Goal: Transaction & Acquisition: Purchase product/service

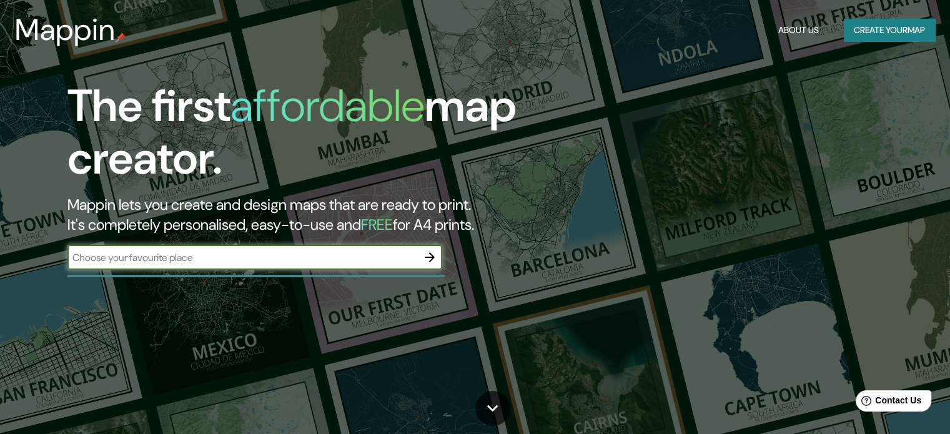
click at [104, 257] on input "text" at bounding box center [242, 258] width 350 height 14
type input "paita mirador"
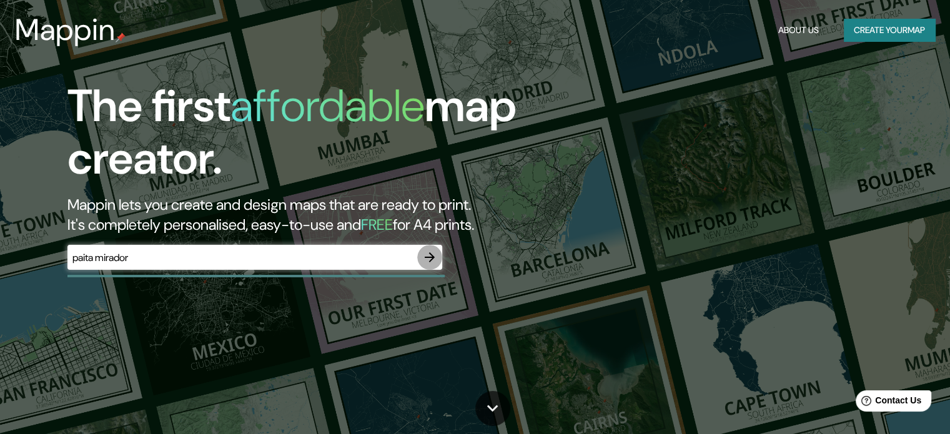
click at [425, 252] on icon "button" at bounding box center [429, 257] width 15 height 15
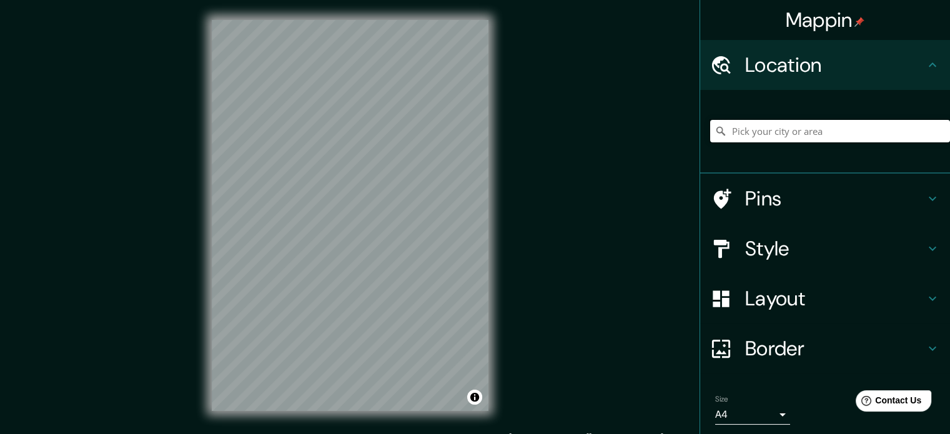
click at [776, 131] on input "Pick your city or area" at bounding box center [831, 131] width 240 height 22
type input "Paita, [GEOGRAPHIC_DATA], [GEOGRAPHIC_DATA]"
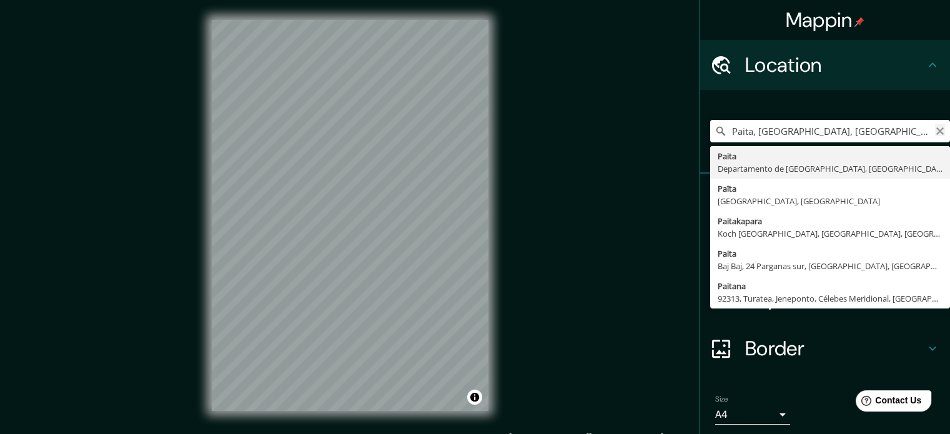
click at [937, 132] on icon "Clear" at bounding box center [940, 130] width 7 height 7
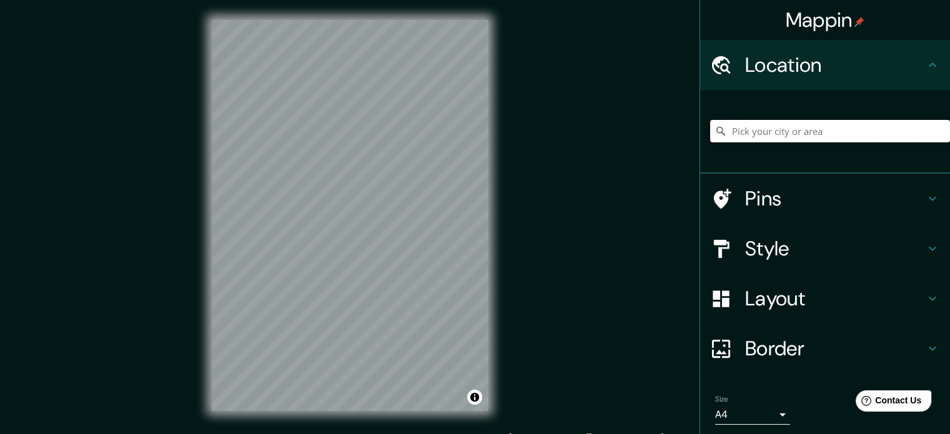
paste input "WV6R+R62, [GEOGRAPHIC_DATA]"
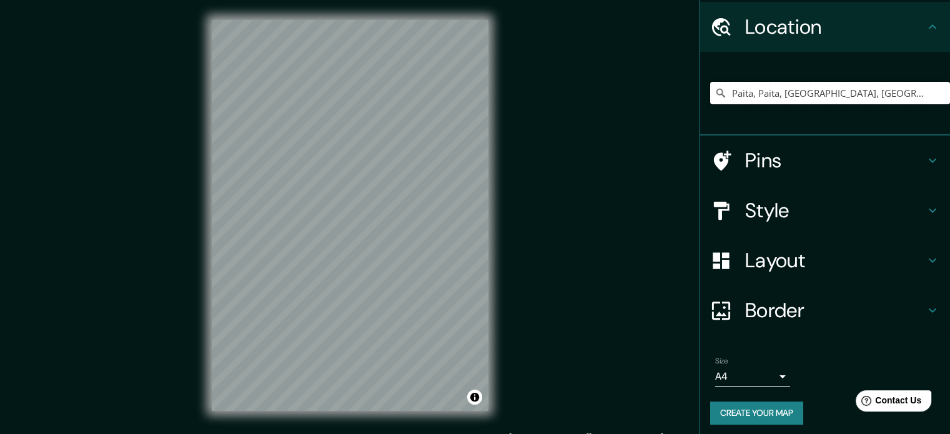
scroll to position [42, 0]
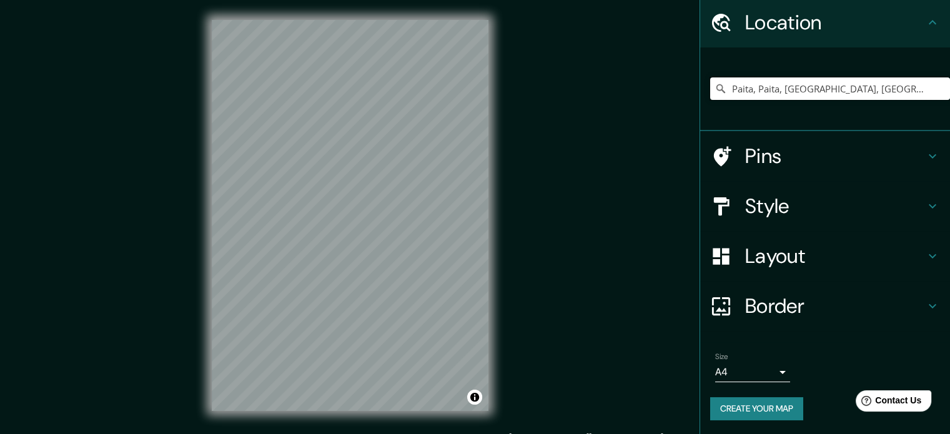
type input "Paita, Paita, [GEOGRAPHIC_DATA], [GEOGRAPHIC_DATA]"
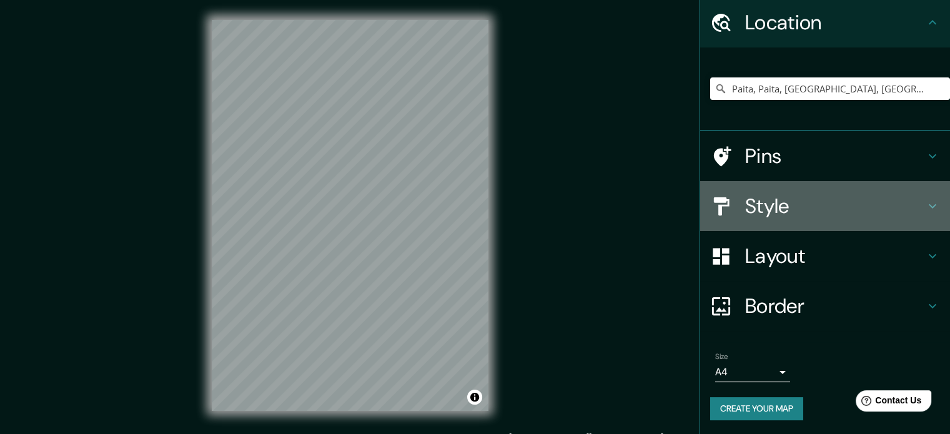
click at [787, 202] on h4 "Style" at bounding box center [836, 206] width 180 height 25
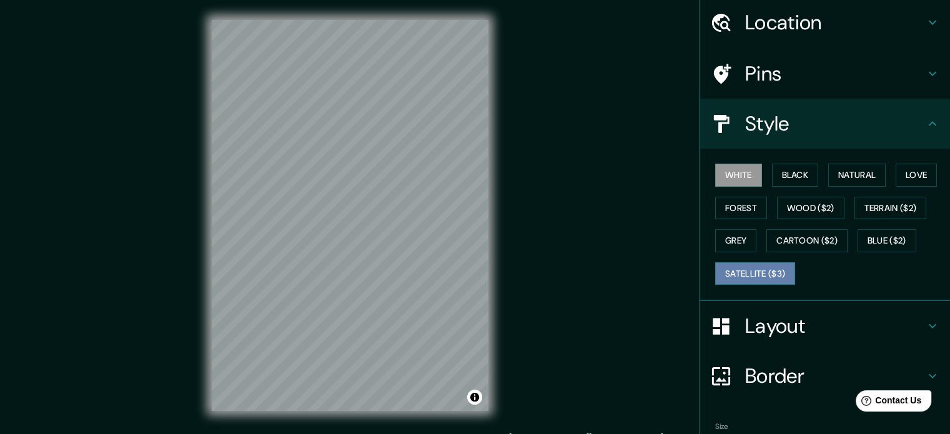
click at [750, 273] on button "Satellite ($3)" at bounding box center [756, 273] width 80 height 23
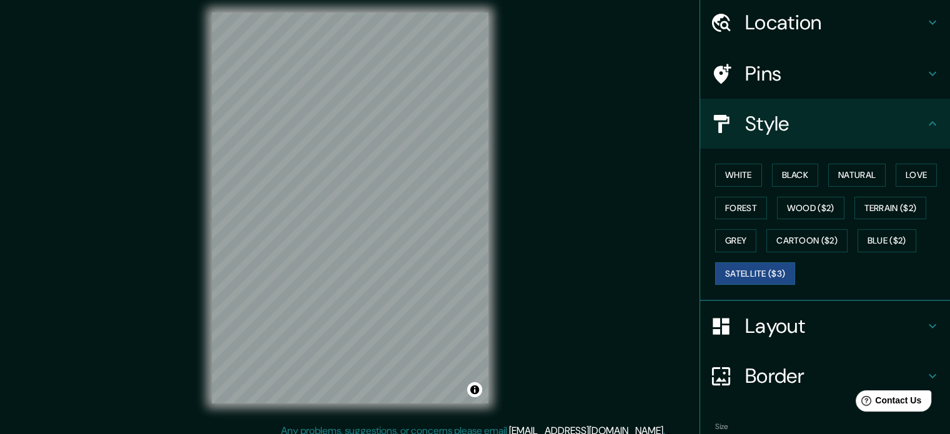
scroll to position [16, 0]
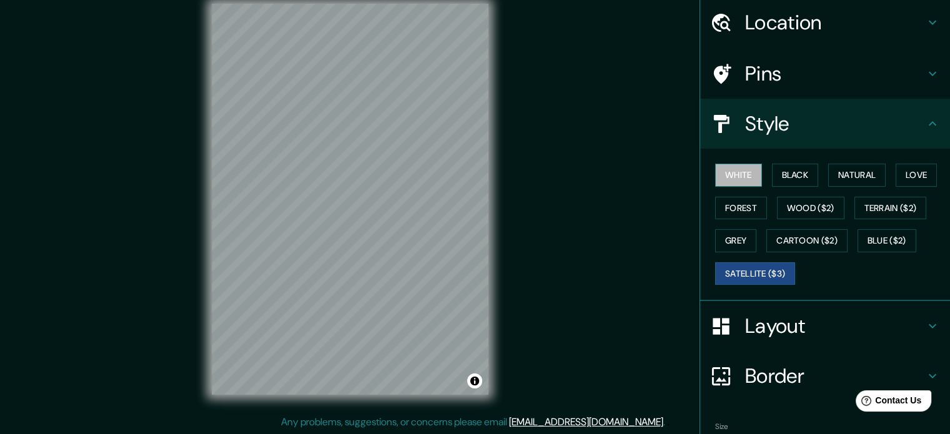
click at [738, 173] on button "White" at bounding box center [739, 175] width 47 height 23
click at [738, 241] on button "Grey" at bounding box center [736, 240] width 41 height 23
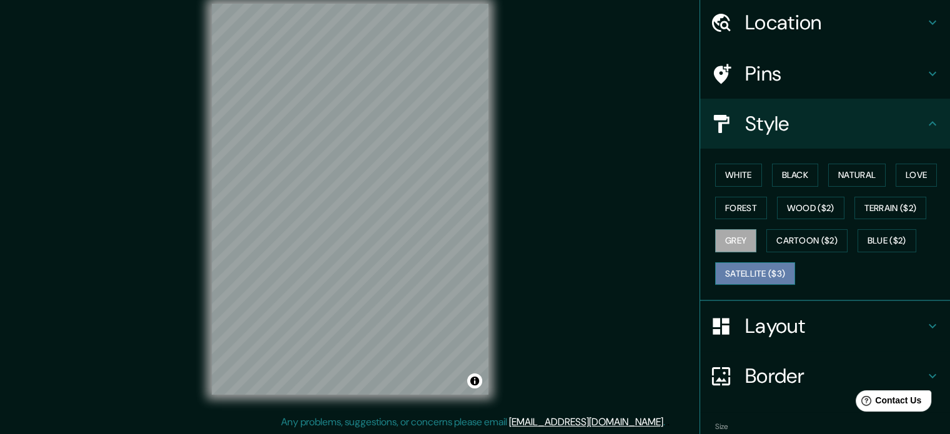
click at [752, 279] on button "Satellite ($3)" at bounding box center [756, 273] width 80 height 23
click at [725, 242] on button "Grey" at bounding box center [736, 240] width 41 height 23
click at [757, 279] on button "Satellite ($3)" at bounding box center [756, 273] width 80 height 23
click at [719, 242] on button "Grey" at bounding box center [736, 240] width 41 height 23
click at [767, 273] on button "Satellite ($3)" at bounding box center [756, 273] width 80 height 23
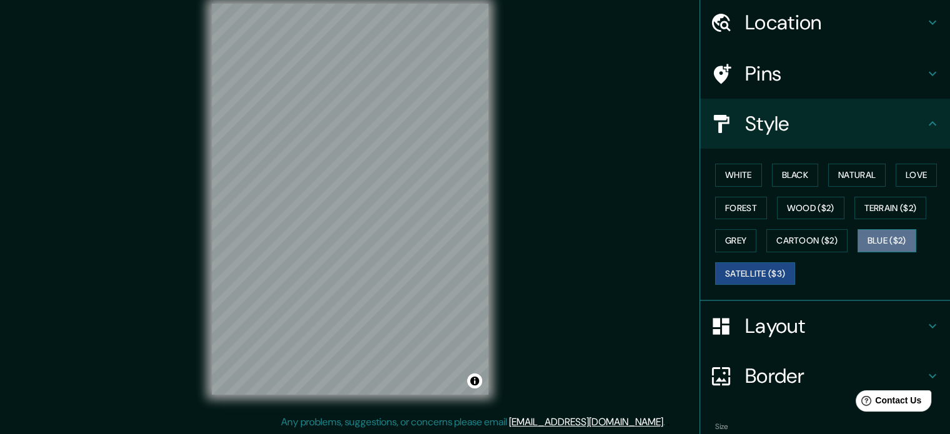
click at [874, 237] on button "Blue ($2)" at bounding box center [887, 240] width 59 height 23
click at [739, 270] on button "Satellite ($3)" at bounding box center [756, 273] width 80 height 23
click at [867, 232] on button "Blue ($2)" at bounding box center [887, 240] width 59 height 23
click at [867, 229] on button "Blue ($2)" at bounding box center [887, 240] width 59 height 23
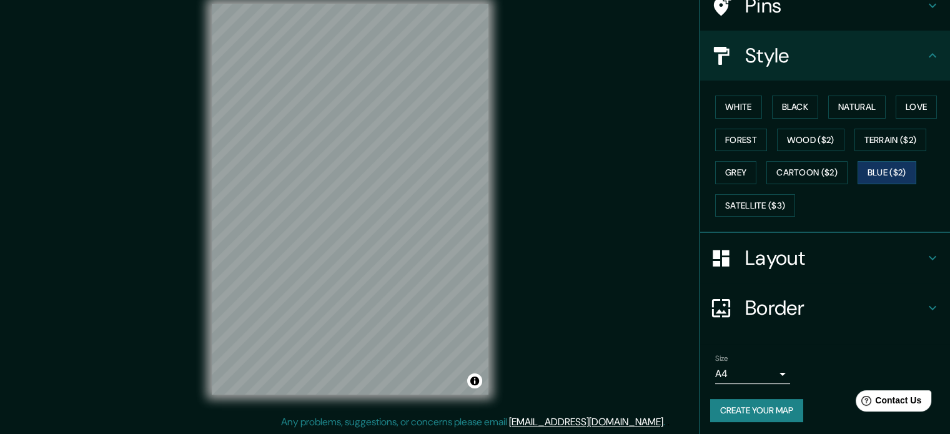
scroll to position [111, 0]
click at [767, 403] on button "Create your map" at bounding box center [757, 410] width 93 height 23
